Goal: Task Accomplishment & Management: Use online tool/utility

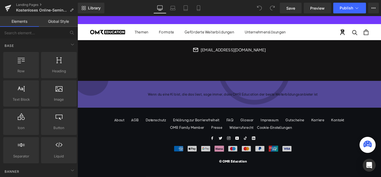
scroll to position [1339, 0]
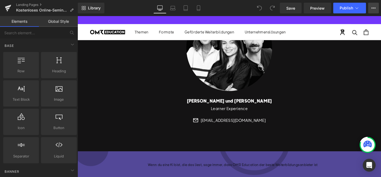
click at [373, 9] on icon at bounding box center [373, 8] width 4 height 4
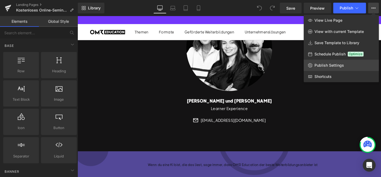
click at [326, 68] on link "Publish Settings" at bounding box center [341, 65] width 75 height 11
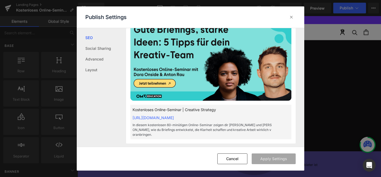
scroll to position [161, 0]
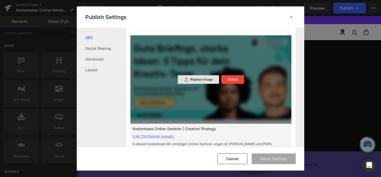
click at [203, 78] on p "Replace Image" at bounding box center [201, 80] width 23 height 4
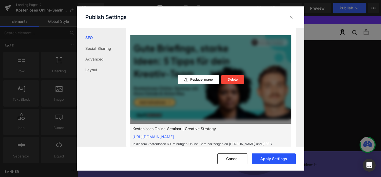
click at [268, 159] on button "Apply Settings" at bounding box center [274, 159] width 44 height 11
click at [290, 16] on icon at bounding box center [291, 16] width 5 height 5
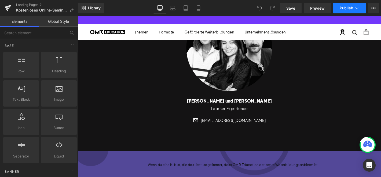
click at [360, 7] on button "Publish" at bounding box center [349, 8] width 33 height 11
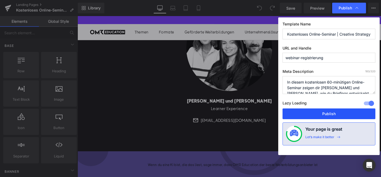
click at [311, 115] on button "Publish" at bounding box center [329, 114] width 93 height 11
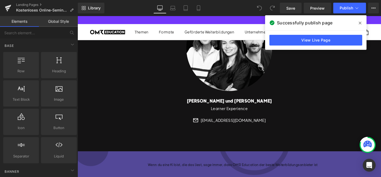
click at [360, 22] on icon at bounding box center [360, 23] width 3 height 4
